Goal: Transaction & Acquisition: Purchase product/service

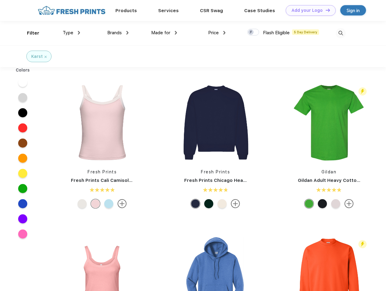
scroll to position [0, 0]
click at [309, 10] on link "Add your Logo Design Tool" at bounding box center [311, 10] width 50 height 11
click at [29, 33] on div "Filter" at bounding box center [33, 33] width 12 height 7
click at [72, 33] on span "Type" at bounding box center [68, 32] width 11 height 5
click at [118, 33] on span "Brands" at bounding box center [114, 32] width 15 height 5
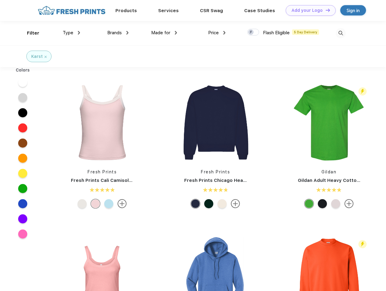
click at [164, 33] on span "Made for" at bounding box center [160, 32] width 19 height 5
click at [217, 33] on span "Price" at bounding box center [213, 32] width 11 height 5
click at [254, 32] on div at bounding box center [254, 32] width 12 height 7
click at [251, 32] on input "checkbox" at bounding box center [250, 31] width 4 height 4
click at [341, 33] on img at bounding box center [341, 33] width 10 height 10
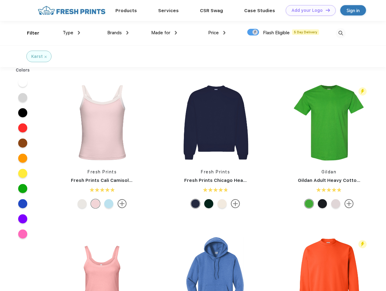
click at [23, 83] on div at bounding box center [22, 82] width 9 height 9
